Goal: Information Seeking & Learning: Learn about a topic

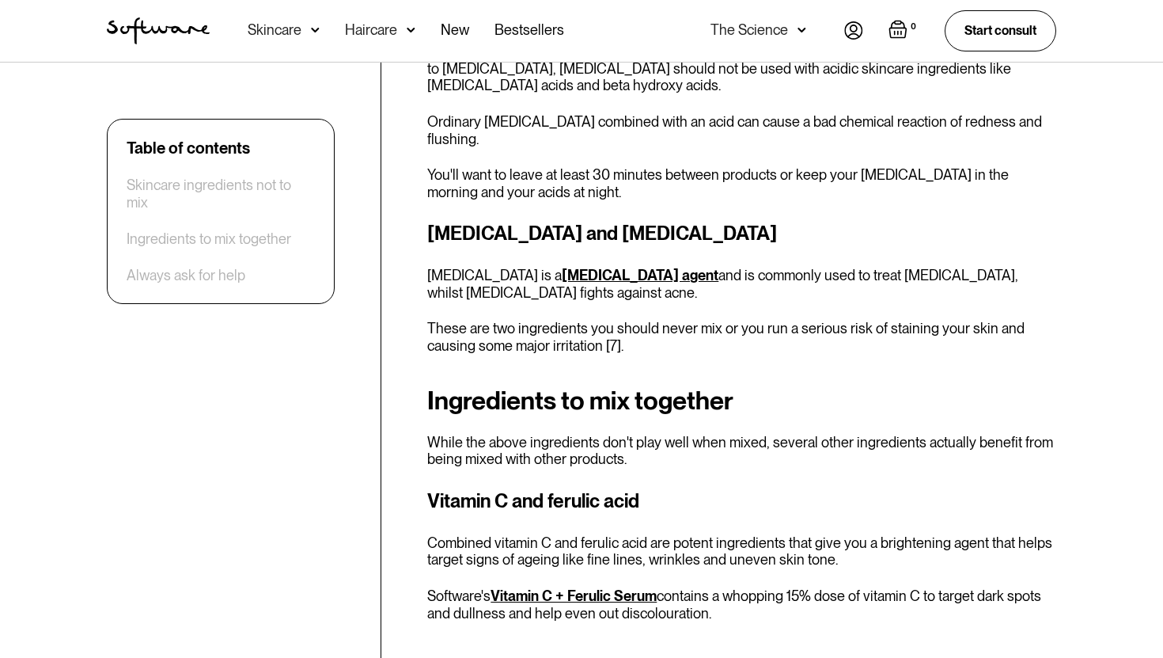
scroll to position [2036, 0]
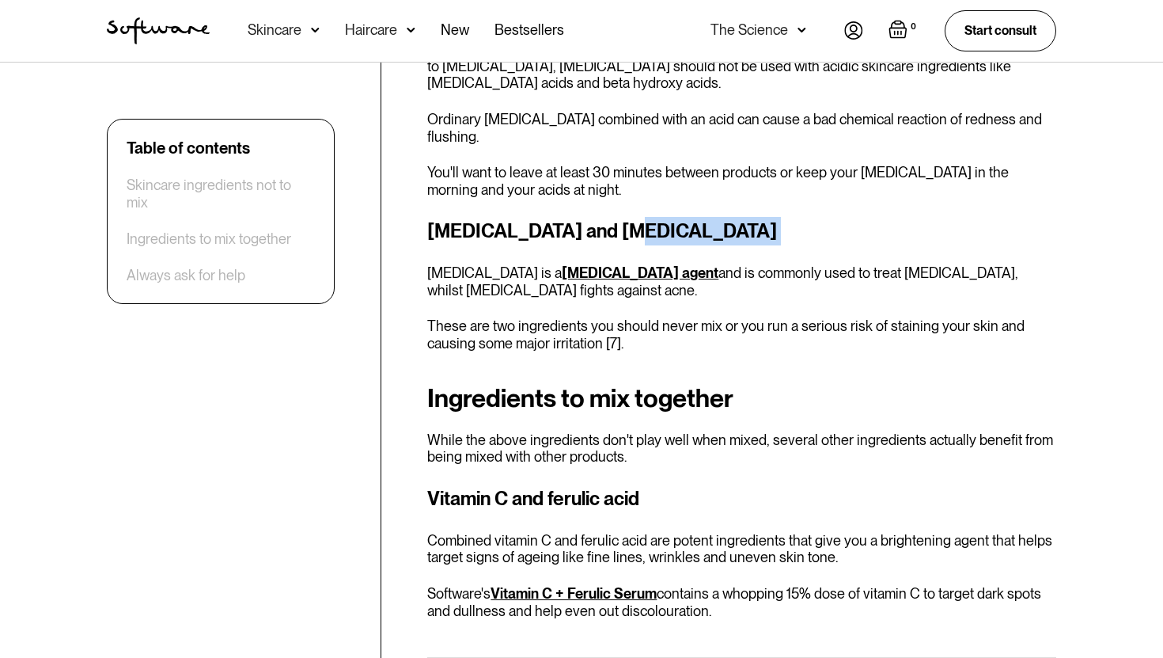
drag, startPoint x: 617, startPoint y: 196, endPoint x: 737, endPoint y: 197, distance: 119.5
click at [737, 217] on h3 "[MEDICAL_DATA] and [MEDICAL_DATA]" at bounding box center [741, 231] width 629 height 28
copy h3 "hydroquinone"
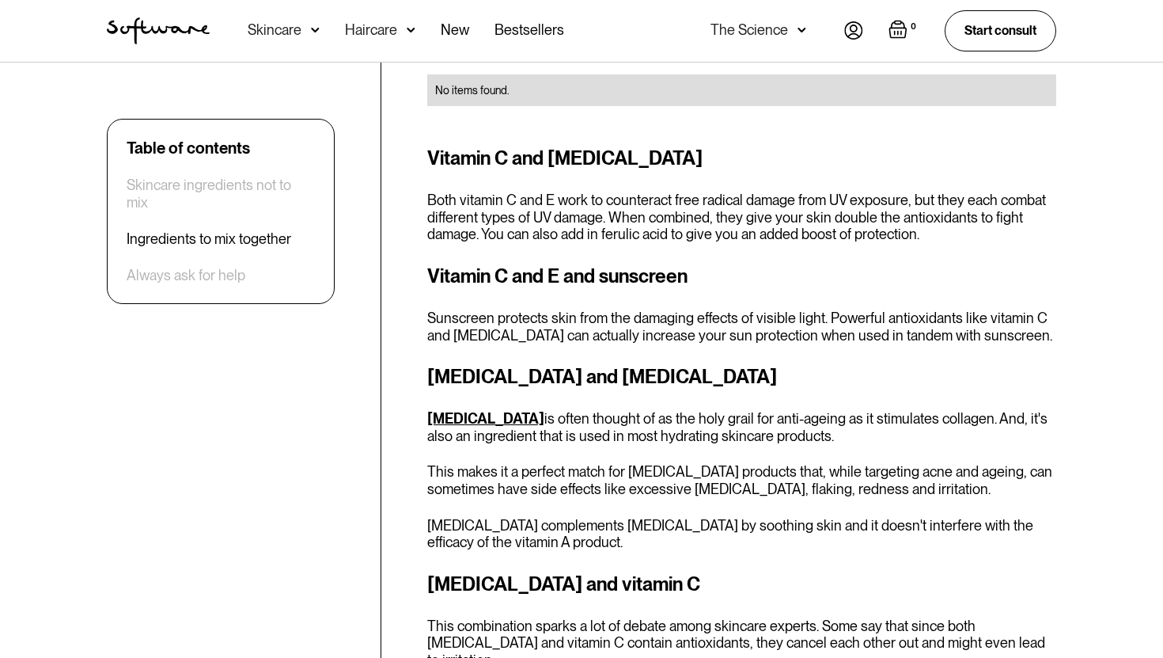
scroll to position [2616, 0]
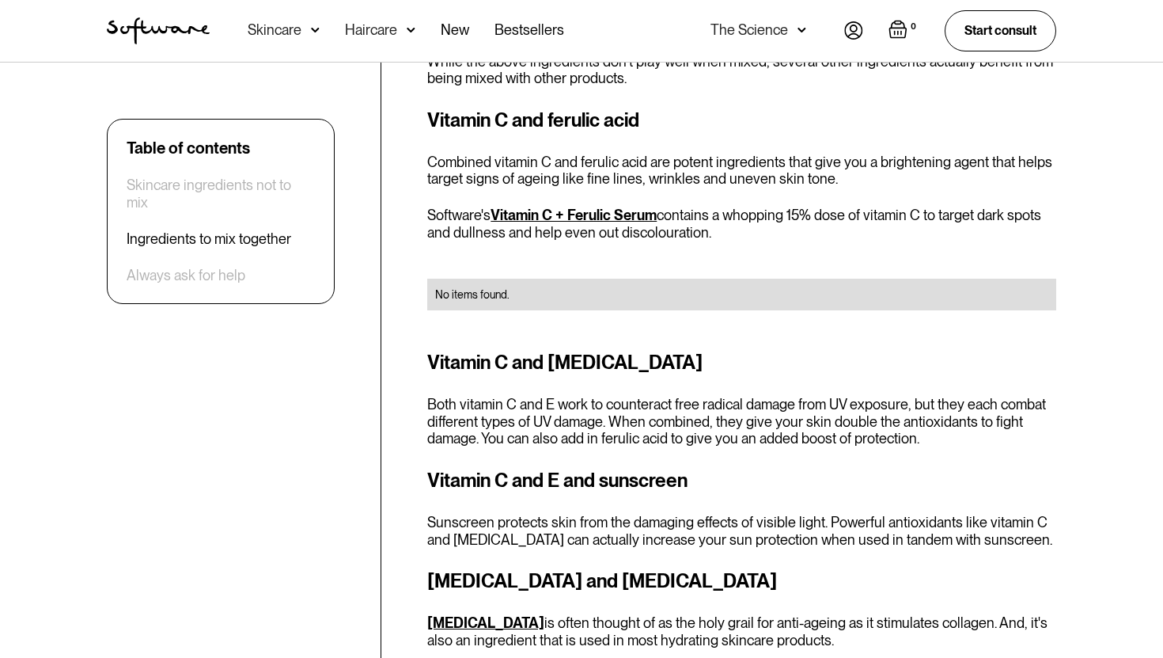
scroll to position [2340, 0]
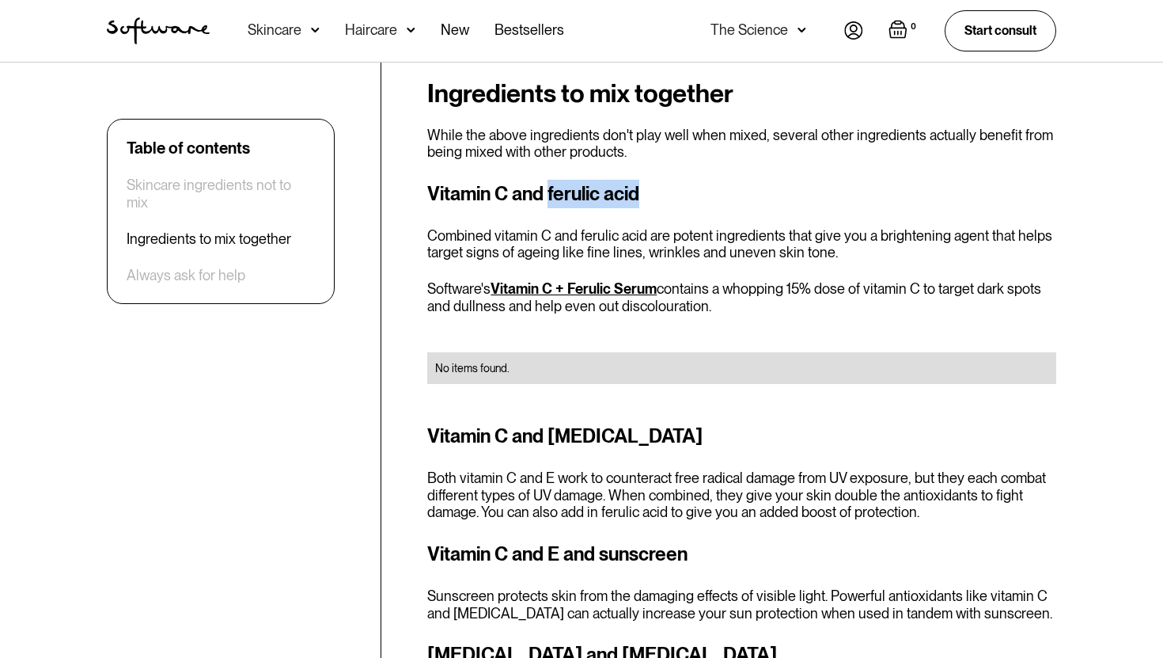
drag, startPoint x: 551, startPoint y: 161, endPoint x: 661, endPoint y: 160, distance: 110.0
click at [661, 180] on h3 "Vitamin C and ferulic acid" at bounding box center [741, 194] width 629 height 28
copy h3 "ferulic acid"
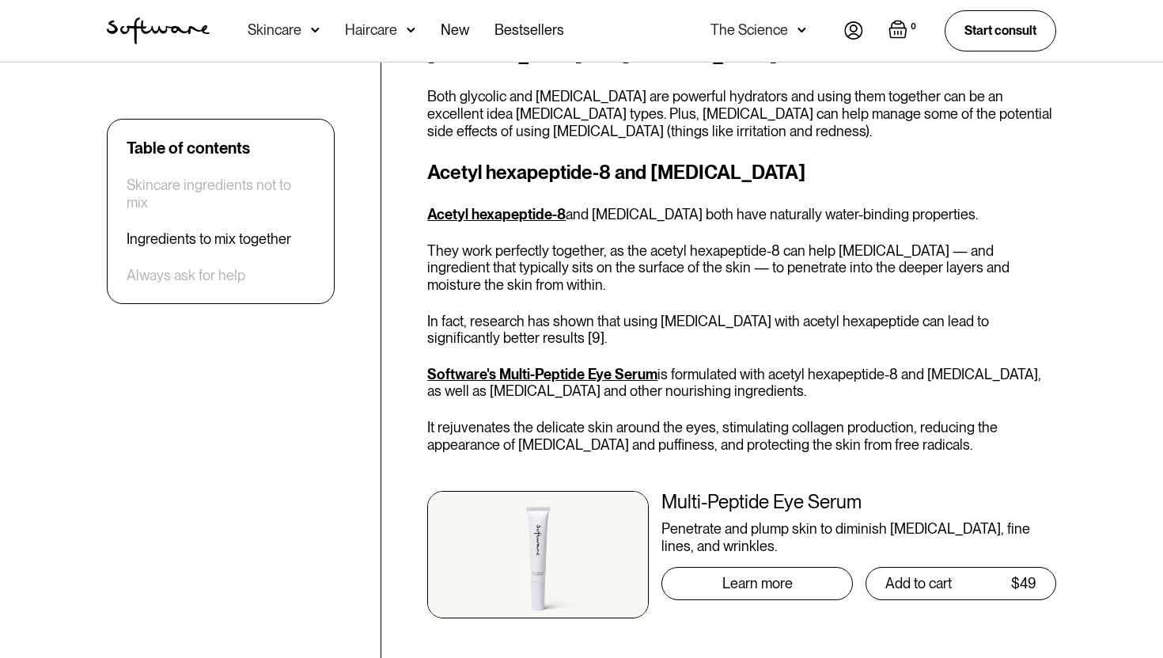
scroll to position [3582, 0]
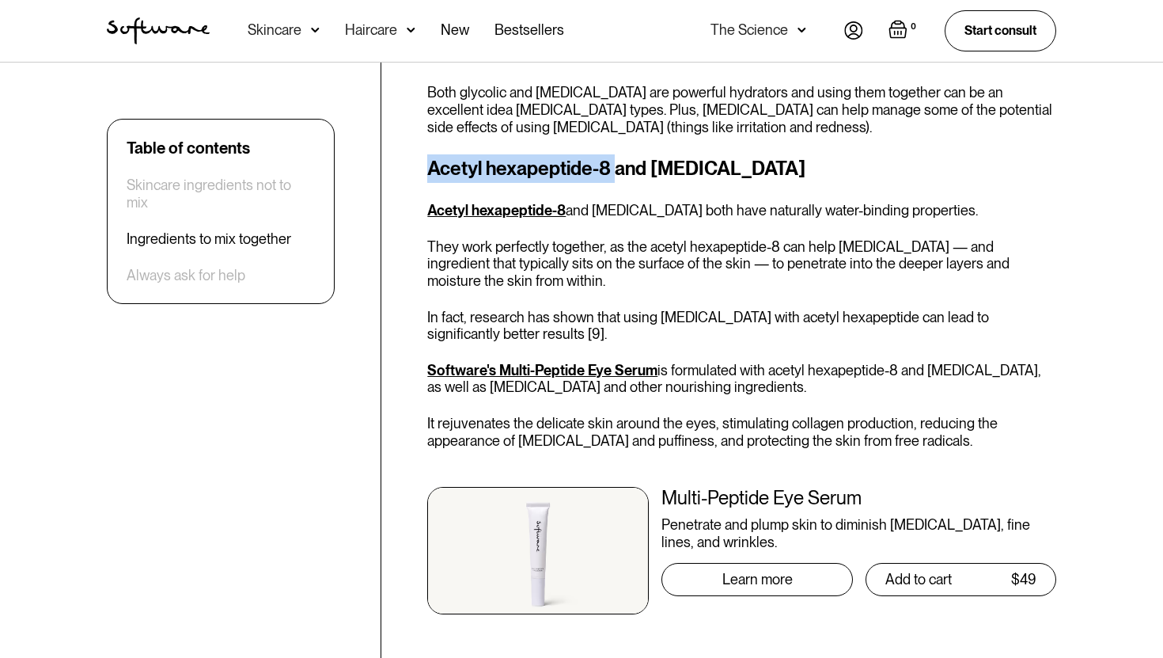
drag, startPoint x: 426, startPoint y: 117, endPoint x: 613, endPoint y: 119, distance: 187.6
copy h3 "Acetyl hexapeptide-8"
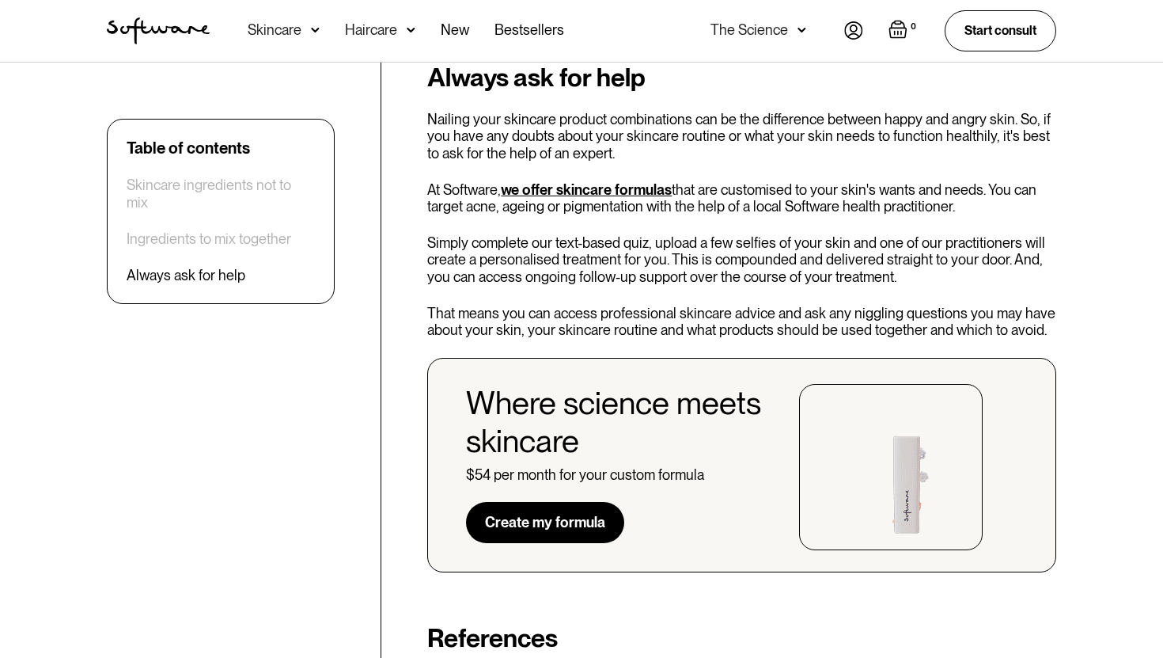
scroll to position [4483, 0]
